Goal: Task Accomplishment & Management: Use online tool/utility

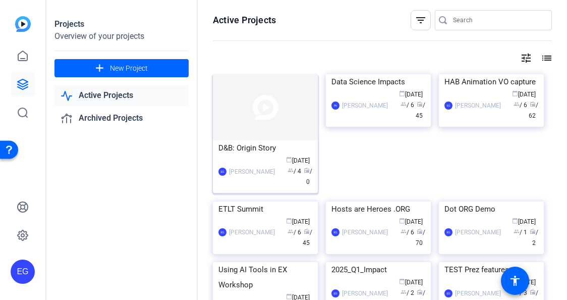
click at [265, 122] on img at bounding box center [265, 107] width 105 height 66
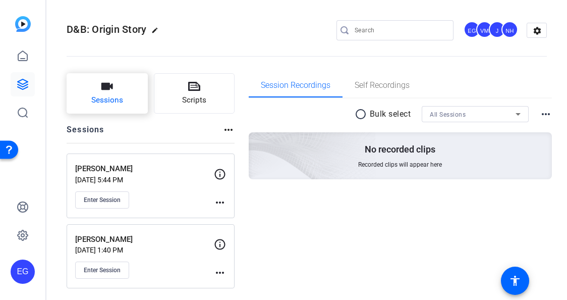
click at [109, 91] on icon "button" at bounding box center [107, 86] width 12 height 12
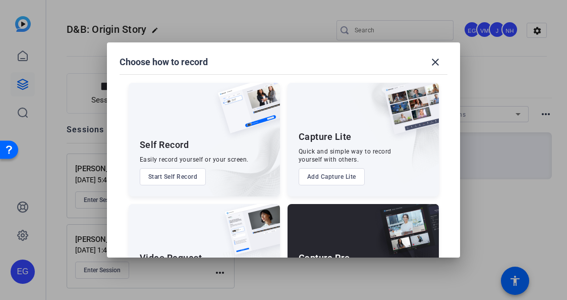
click at [341, 230] on div "Capture Pro Run the shoot like a technical director, with more advanced control…" at bounding box center [362, 260] width 151 height 113
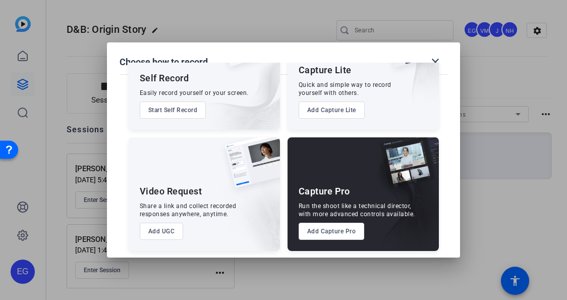
scroll to position [70, 0]
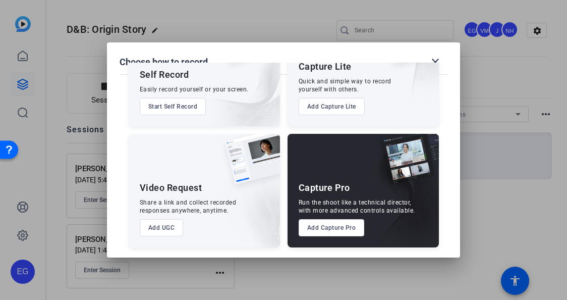
click at [339, 229] on button "Add Capture Pro" at bounding box center [332, 227] width 66 height 17
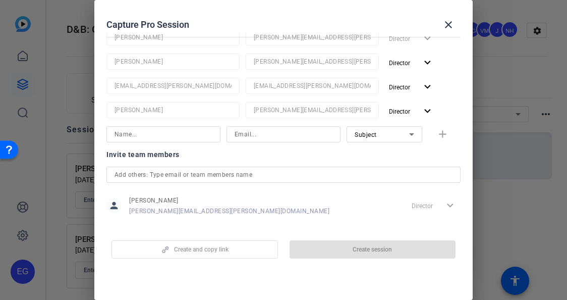
scroll to position [124, 0]
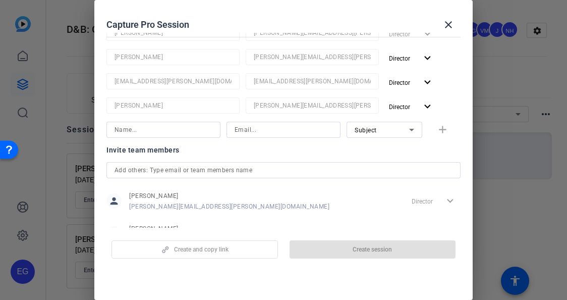
click at [270, 130] on input at bounding box center [284, 130] width 98 height 12
paste input "maria.rodriguez@airbnb.com"
type input "maria.rodriguez@airbnb.com"
click at [149, 127] on input at bounding box center [163, 130] width 98 height 12
click at [186, 130] on input "Maria" at bounding box center [163, 130] width 98 height 12
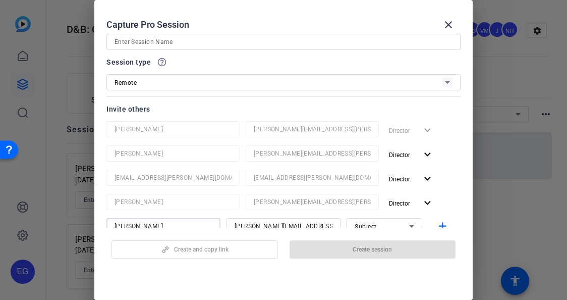
scroll to position [0, 0]
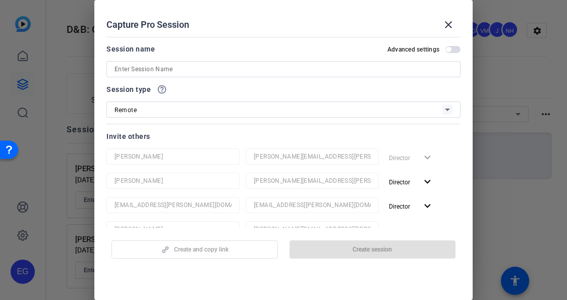
type input "Maria"
click at [175, 69] on input at bounding box center [283, 69] width 338 height 12
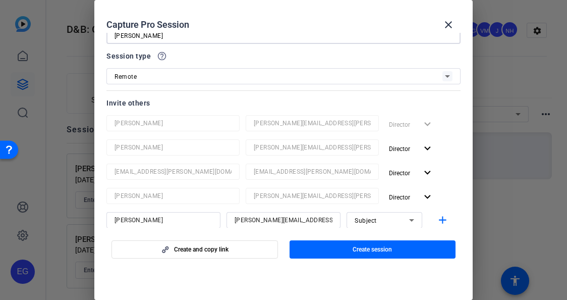
scroll to position [33, 0]
type input "Maria Rodriguez"
click at [254, 53] on div at bounding box center [283, 49] width 354 height 11
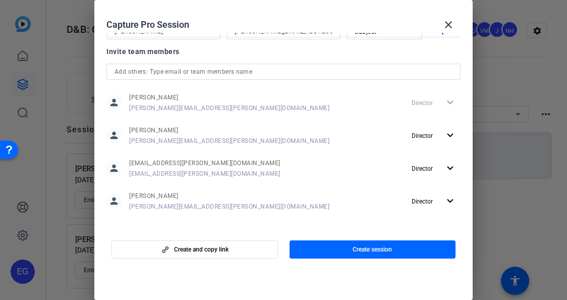
scroll to position [229, 0]
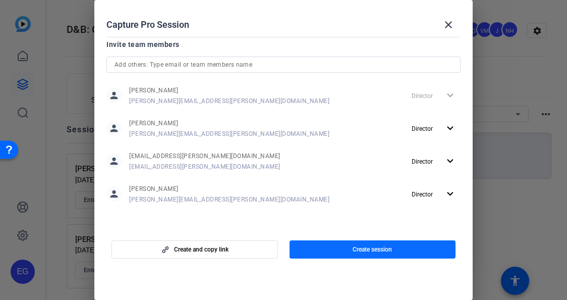
click at [382, 247] on span "Create session" at bounding box center [372, 249] width 39 height 8
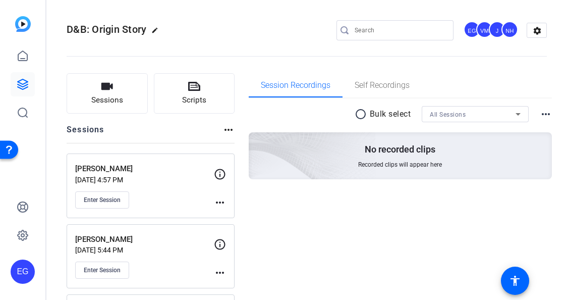
click at [221, 201] on mat-icon "more_horiz" at bounding box center [220, 202] width 12 height 12
click at [238, 218] on span "Edit Session" at bounding box center [245, 217] width 46 height 12
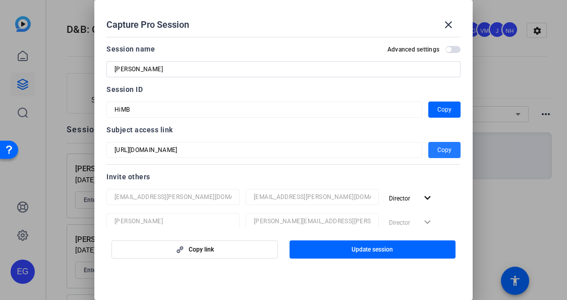
click at [444, 149] on span "Copy" at bounding box center [444, 150] width 14 height 12
click at [451, 25] on mat-icon "close" at bounding box center [448, 25] width 12 height 12
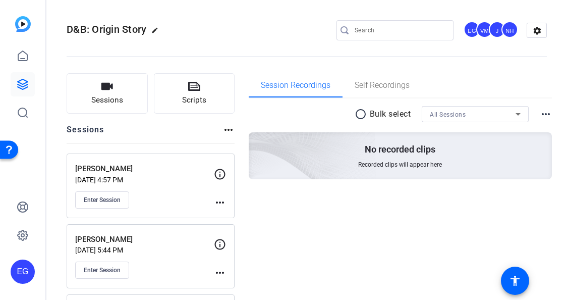
scroll to position [16, 0]
